Goal: Entertainment & Leisure: Browse casually

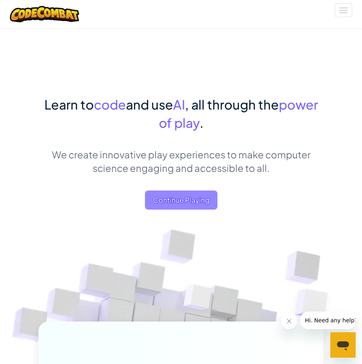
click at [186, 198] on span "Continue Playing" at bounding box center [181, 199] width 73 height 19
